Goal: Task Accomplishment & Management: Manage account settings

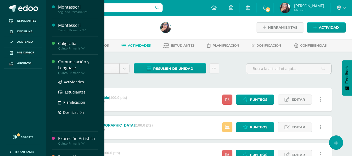
click at [82, 66] on div "Comunicación y Lenguaje" at bounding box center [78, 65] width 40 height 12
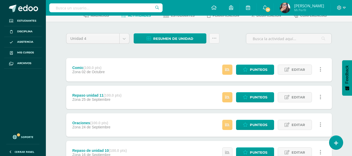
scroll to position [29, 0]
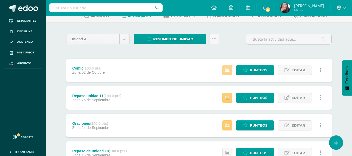
click at [227, 72] on icon at bounding box center [227, 70] width 4 height 4
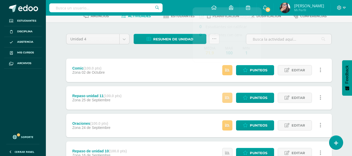
click at [228, 97] on icon at bounding box center [227, 98] width 4 height 4
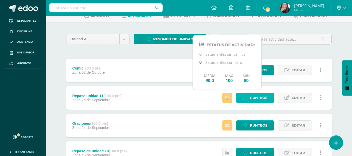
click at [255, 97] on span "Punteos" at bounding box center [258, 98] width 17 height 10
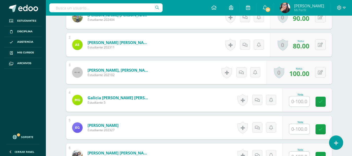
scroll to position [182, 0]
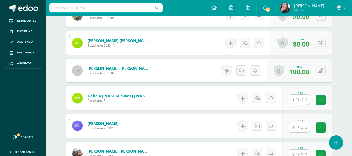
click at [300, 130] on input "text" at bounding box center [299, 127] width 20 height 10
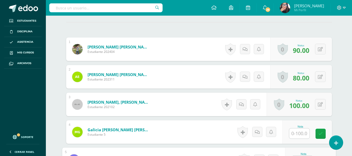
scroll to position [149, 0]
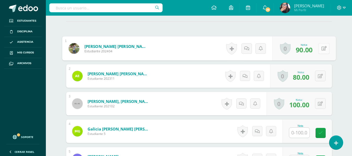
click at [320, 50] on button at bounding box center [324, 48] width 11 height 11
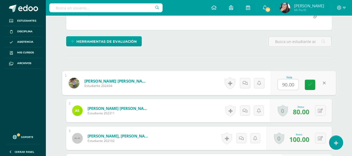
scroll to position [118, 0]
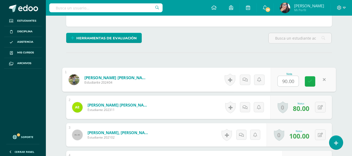
click at [309, 84] on icon at bounding box center [310, 81] width 5 height 4
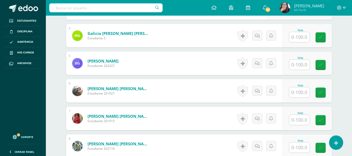
scroll to position [249, 0]
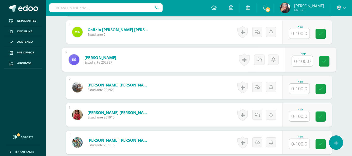
click at [298, 62] on input "text" at bounding box center [302, 61] width 21 height 10
paste input "90.00"
type input "90.00"
click at [327, 61] on link at bounding box center [324, 61] width 10 height 10
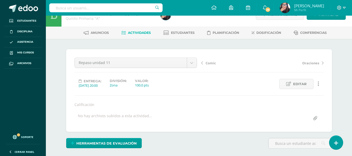
scroll to position [0, 0]
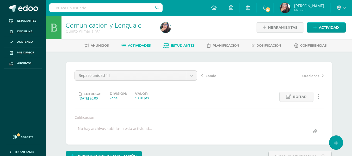
click at [179, 46] on span "Estudiantes" at bounding box center [183, 46] width 24 height 4
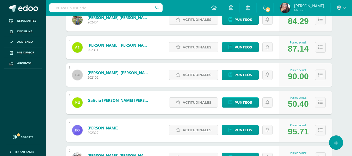
scroll to position [106, 0]
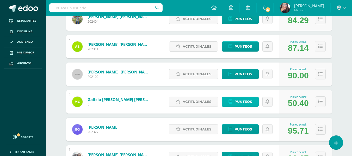
click at [242, 102] on span "Punteos" at bounding box center [243, 102] width 17 height 10
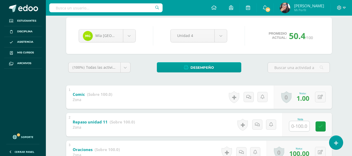
scroll to position [45, 0]
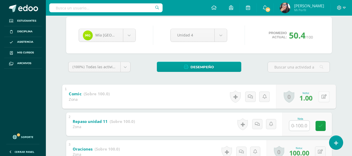
click at [320, 98] on button at bounding box center [324, 96] width 11 height 11
click at [289, 99] on input "text" at bounding box center [288, 98] width 21 height 10
type input "90"
click at [310, 99] on icon at bounding box center [310, 98] width 5 height 4
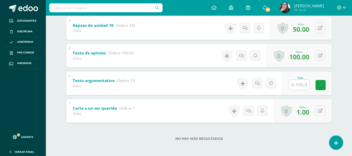
scroll to position [198, 0]
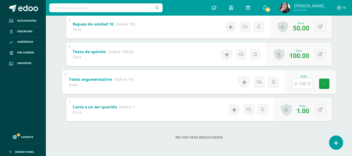
click at [300, 85] on input "text" at bounding box center [302, 83] width 21 height 10
type input "90"
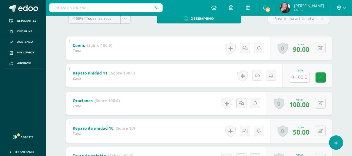
scroll to position [83, 0]
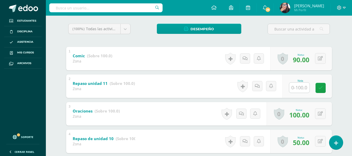
click at [301, 88] on input "text" at bounding box center [299, 88] width 20 height 10
type input "100"
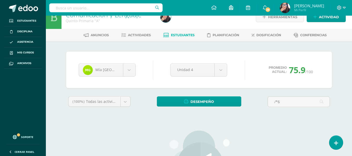
scroll to position [7, 0]
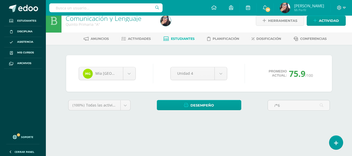
type input "/*6"
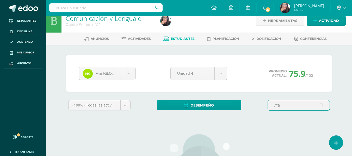
scroll to position [10, 0]
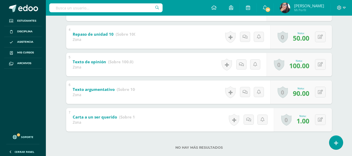
scroll to position [198, 0]
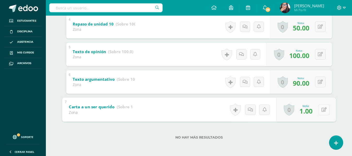
click at [321, 108] on button at bounding box center [324, 109] width 11 height 11
type input "100"
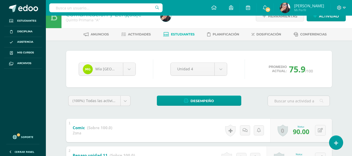
scroll to position [0, 0]
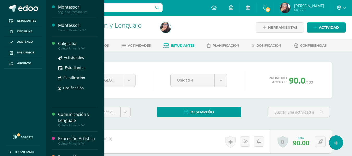
click at [65, 45] on div "Caligrafía" at bounding box center [78, 44] width 40 height 6
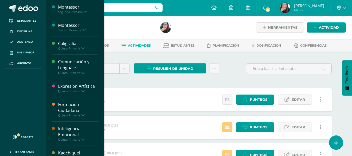
drag, startPoint x: 354, startPoint y: 46, endPoint x: 28, endPoint y: 51, distance: 325.9
click at [28, 51] on span "Mis cursos" at bounding box center [25, 53] width 17 height 4
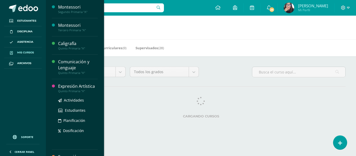
click at [76, 91] on div "Quinto Primaria "A"" at bounding box center [78, 91] width 40 height 4
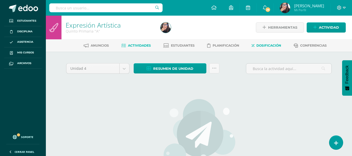
click at [269, 46] on span "Dosificación" at bounding box center [269, 46] width 25 height 4
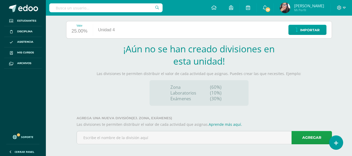
scroll to position [65, 0]
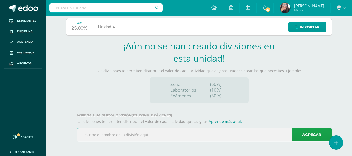
click at [144, 135] on input "text" at bounding box center [204, 135] width 255 height 13
type input "z"
type input "ZONA"
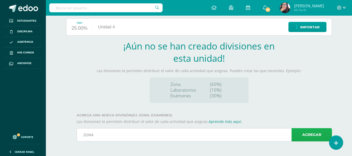
click at [318, 134] on link "Agregar" at bounding box center [312, 134] width 40 height 13
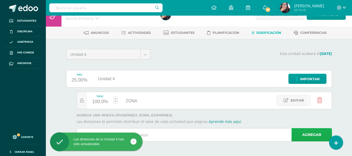
scroll to position [13, 0]
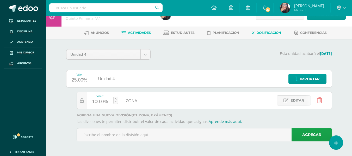
click at [135, 34] on span "Actividades" at bounding box center [139, 33] width 23 height 4
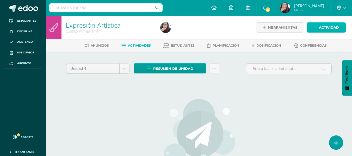
click at [322, 29] on span "Actividad" at bounding box center [329, 28] width 20 height 10
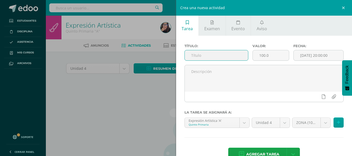
click at [202, 56] on input "text" at bounding box center [216, 55] width 63 height 10
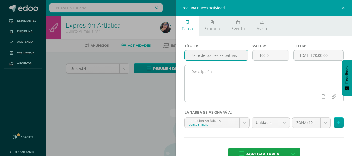
type input "Baile de las fiestas patrias"
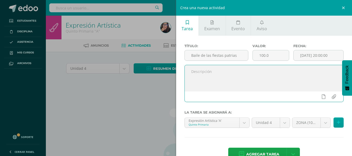
click at [231, 81] on textarea at bounding box center [264, 78] width 159 height 26
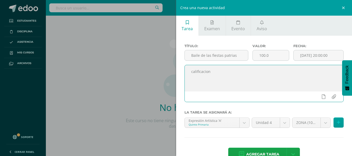
scroll to position [14, 0]
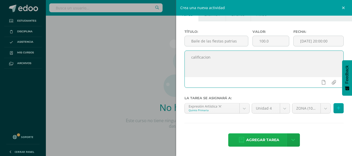
type textarea "calificacion"
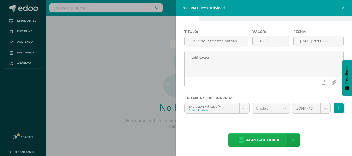
click at [264, 136] on span "Agregar tarea" at bounding box center [262, 140] width 33 height 13
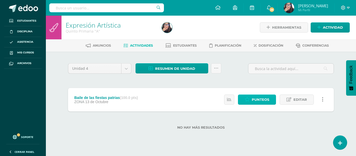
click at [267, 100] on span "Punteos" at bounding box center [260, 100] width 17 height 10
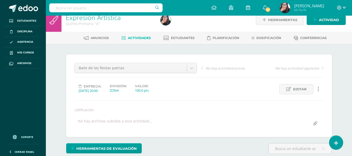
scroll to position [8, 0]
click at [325, 20] on span "Actividad" at bounding box center [329, 20] width 20 height 10
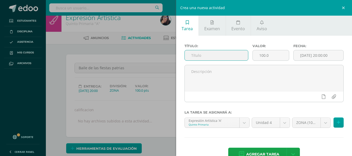
click at [207, 57] on input "text" at bounding box center [216, 55] width 63 height 10
click at [193, 57] on input "pintura en relieve" at bounding box center [216, 55] width 63 height 10
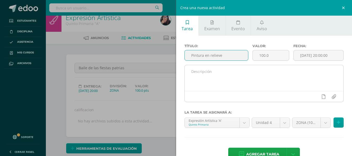
type input "Pintura en relieve"
click at [196, 81] on textarea at bounding box center [264, 78] width 159 height 26
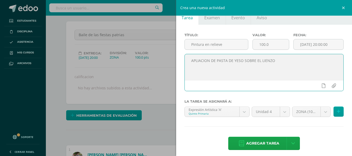
scroll to position [14, 0]
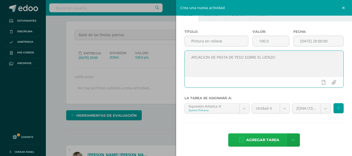
type textarea "APLIACION DE PASTA DE YESO SOBRE EL LIENZO"
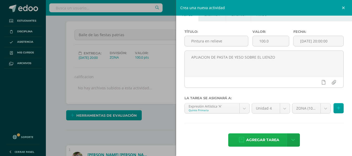
click at [259, 140] on span "Agregar tarea" at bounding box center [262, 140] width 33 height 13
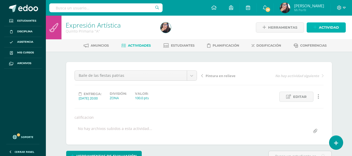
click at [323, 26] on span "Actividad" at bounding box center [329, 28] width 20 height 10
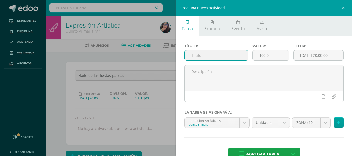
click at [229, 56] on input "text" at bounding box center [216, 55] width 63 height 10
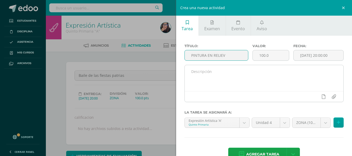
type input "PINTURA EN RELIEV"
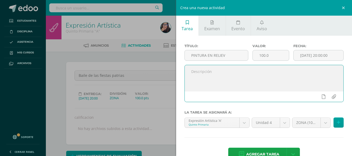
click at [310, 72] on textarea at bounding box center [264, 78] width 159 height 26
type textarea "E"
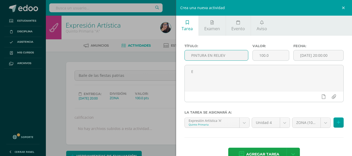
click at [234, 56] on input "PINTURA EN RELIEV" at bounding box center [216, 55] width 63 height 10
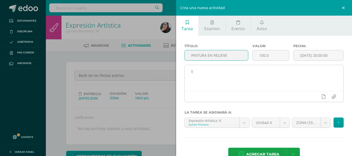
type input "PINTURA EN RELIEVE"
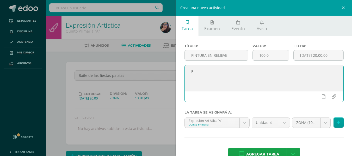
click at [207, 69] on textarea "E" at bounding box center [264, 78] width 159 height 26
type textarea "a"
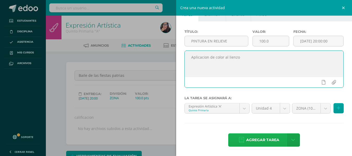
type textarea "Aplicacion de color al lienzo"
click at [259, 140] on span "Agregar tarea" at bounding box center [262, 140] width 33 height 13
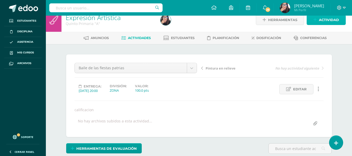
click at [319, 20] on link "Actividad" at bounding box center [326, 20] width 39 height 10
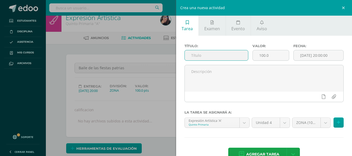
click at [206, 57] on input "text" at bounding box center [216, 55] width 63 height 10
type input "t"
type input "d"
type input "T"
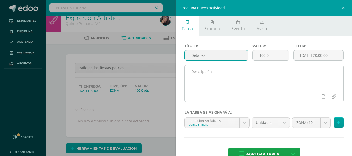
type input "Detalles"
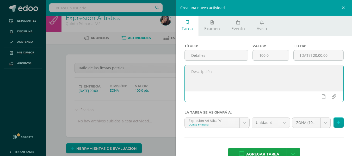
click at [200, 72] on textarea at bounding box center [264, 78] width 159 height 26
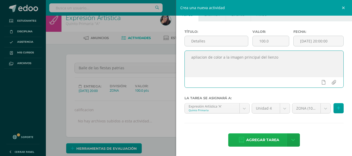
type textarea "apliacion de color a la imagen principal del lienzo"
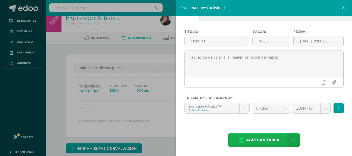
click at [256, 138] on span "Agregar tarea" at bounding box center [262, 140] width 33 height 13
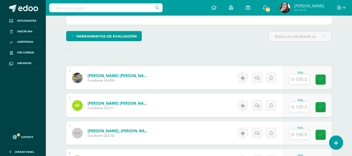
scroll to position [121, 0]
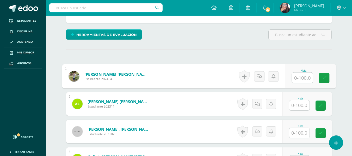
click at [303, 80] on input "text" at bounding box center [302, 78] width 21 height 10
type input "100"
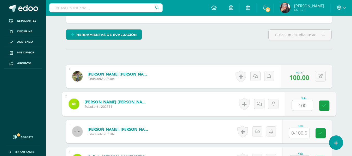
type input "100"
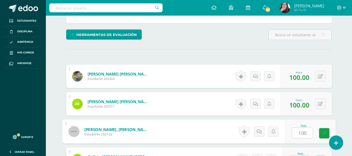
type input "100"
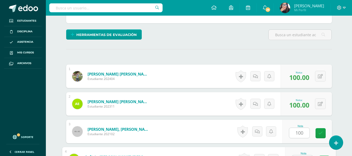
scroll to position [131, 0]
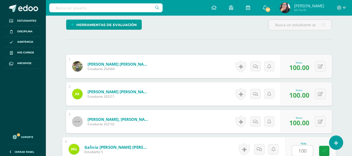
type input "100"
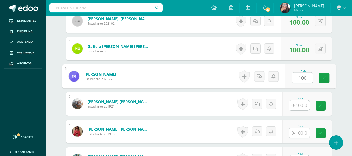
type input "100"
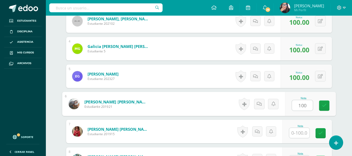
type input "100"
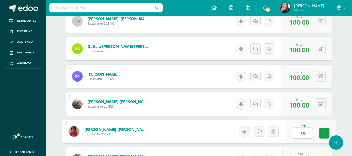
type input "100"
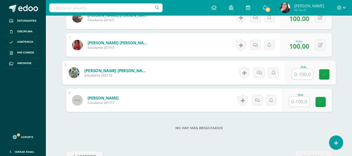
scroll to position [334, 0]
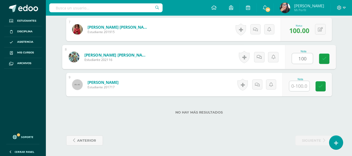
type input "100"
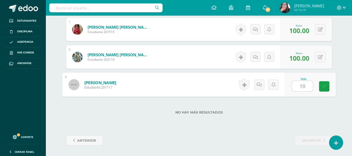
type input "100"
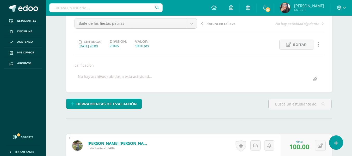
scroll to position [0, 0]
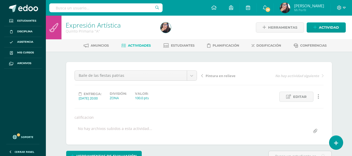
click at [137, 48] on link "Actividades" at bounding box center [135, 45] width 29 height 8
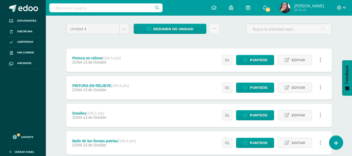
scroll to position [39, 0]
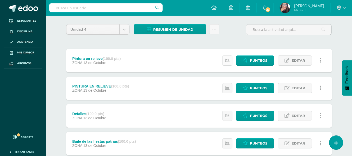
click at [227, 60] on icon at bounding box center [227, 60] width 4 height 4
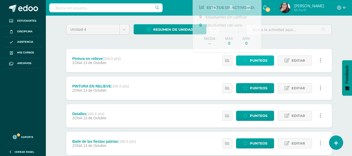
click at [249, 62] on link "Punteos" at bounding box center [255, 61] width 38 height 10
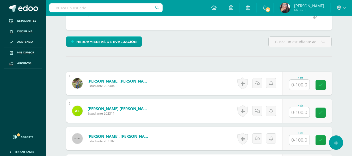
scroll to position [116, 0]
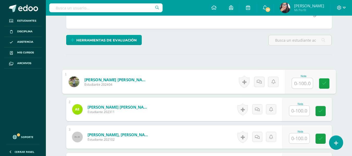
click at [296, 85] on input "text" at bounding box center [302, 83] width 21 height 10
type input "100"
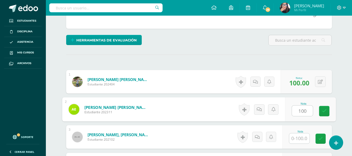
type input "100"
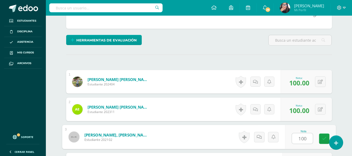
type input "100"
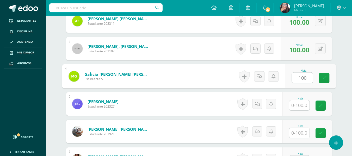
type input "100"
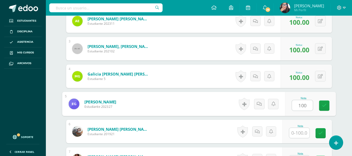
type input "100"
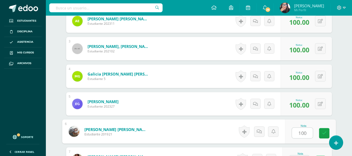
type input "100"
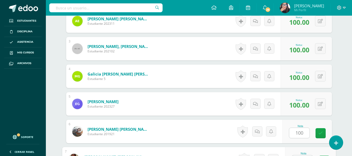
scroll to position [214, 0]
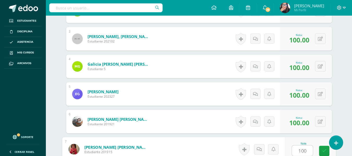
type input "100"
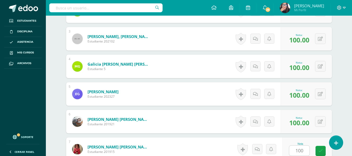
scroll to position [315, 0]
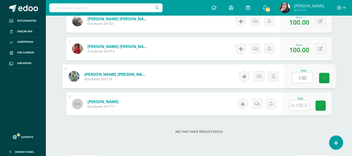
type input "100"
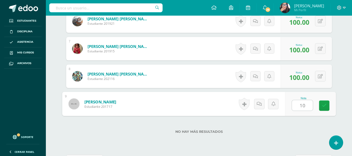
type input "100"
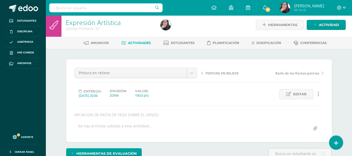
scroll to position [0, 0]
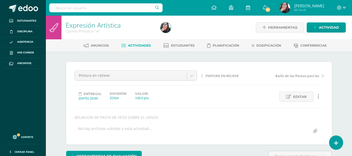
click at [132, 45] on span "Actividades" at bounding box center [139, 46] width 23 height 4
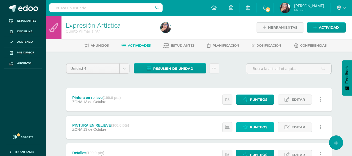
click at [246, 129] on icon at bounding box center [245, 127] width 5 height 4
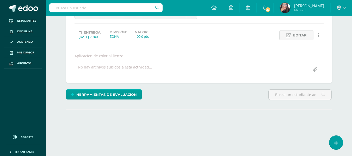
scroll to position [65, 0]
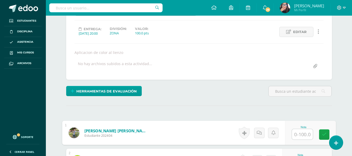
click at [303, 133] on input "text" at bounding box center [302, 134] width 21 height 10
type input "100"
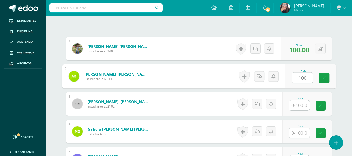
type input "100"
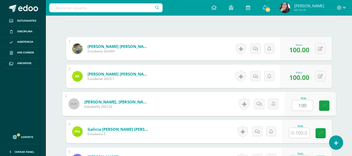
type input "100"
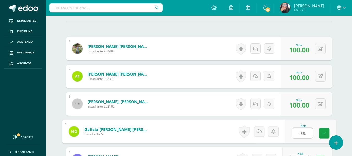
type input "100"
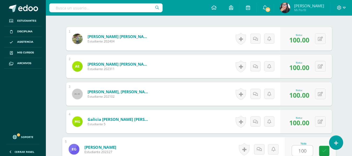
type input "100"
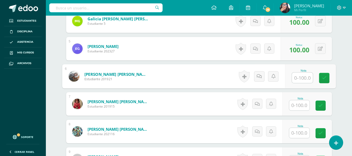
click at [302, 78] on input "text" at bounding box center [302, 78] width 21 height 10
type input "100"
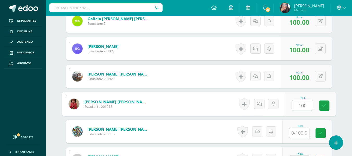
type input "100"
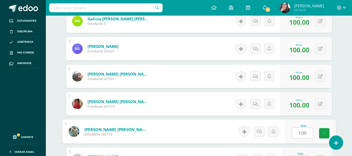
type input "100"
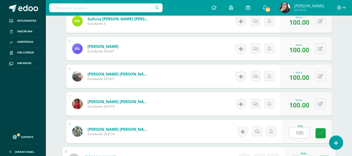
scroll to position [270, 0]
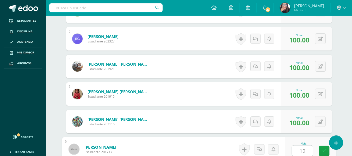
type input "100"
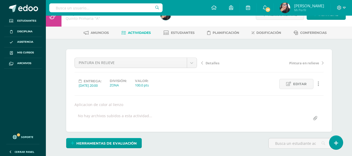
scroll to position [0, 0]
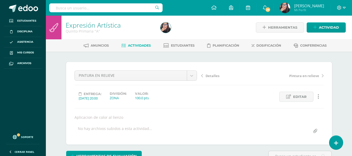
click at [133, 45] on span "Actividades" at bounding box center [139, 46] width 23 height 4
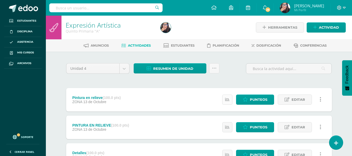
click at [225, 99] on icon at bounding box center [227, 99] width 4 height 4
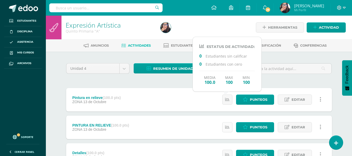
click at [227, 126] on icon at bounding box center [227, 127] width 4 height 4
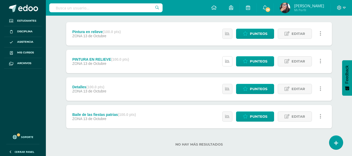
scroll to position [68, 0]
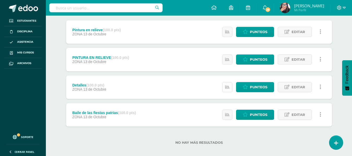
click at [226, 85] on icon at bounding box center [227, 87] width 4 height 4
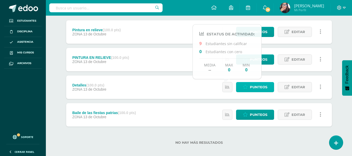
click at [250, 88] on span "Punteos" at bounding box center [258, 87] width 17 height 10
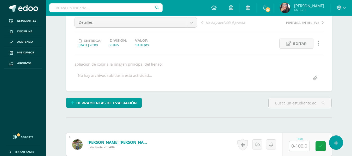
scroll to position [56, 0]
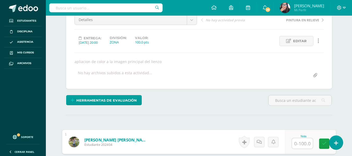
click at [299, 144] on input "text" at bounding box center [302, 143] width 21 height 10
type input "100"
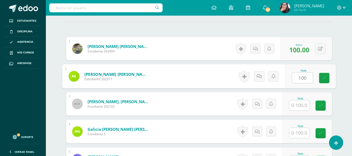
type input "100"
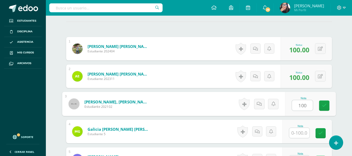
type input "100"
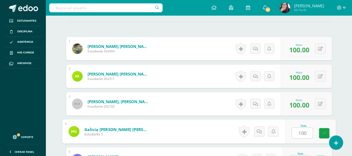
type input "100"
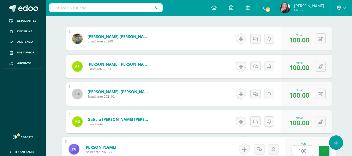
type input "100"
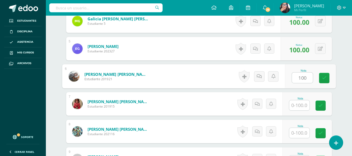
type input "100"
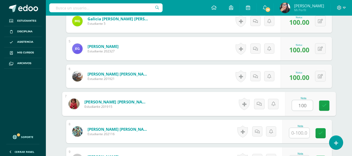
type input "100"
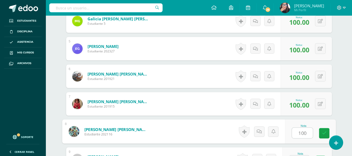
type input "100"
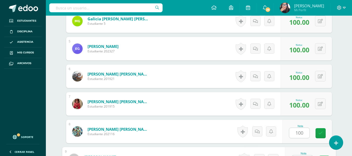
scroll to position [270, 0]
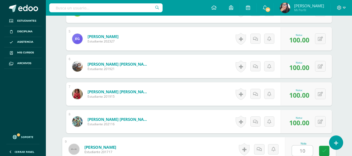
type input "100"
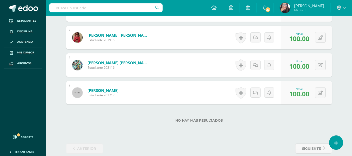
scroll to position [327, 0]
